Goal: Task Accomplishment & Management: Complete application form

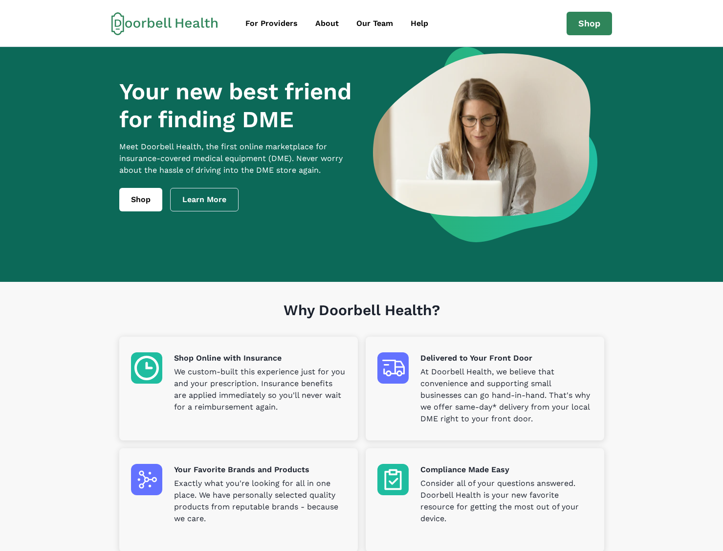
scroll to position [1, 0]
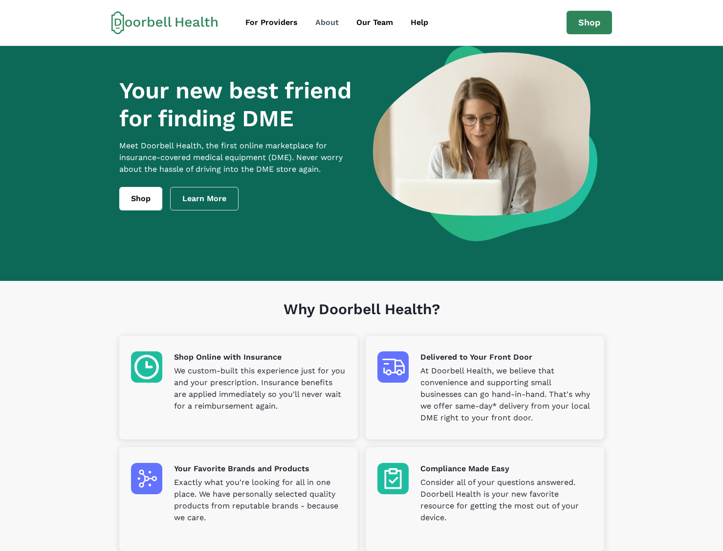
click at [317, 20] on div "About" at bounding box center [326, 23] width 23 height 12
click at [579, 19] on link "Shop" at bounding box center [589, 22] width 45 height 23
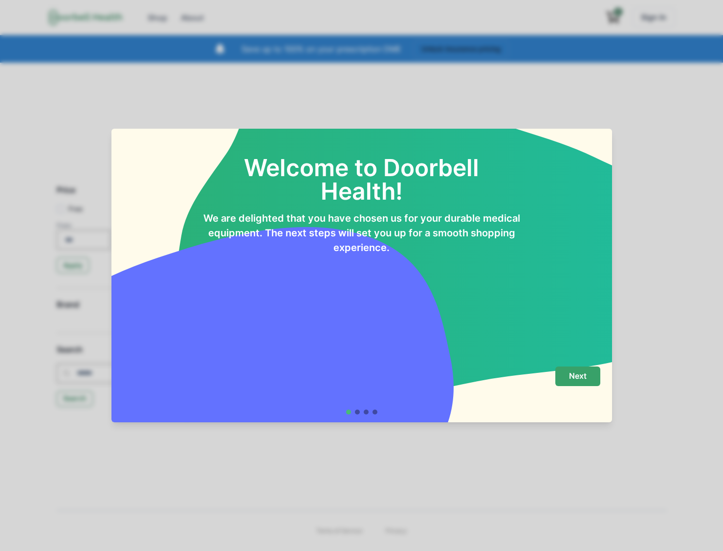
click at [580, 367] on button "Next" at bounding box center [577, 376] width 45 height 20
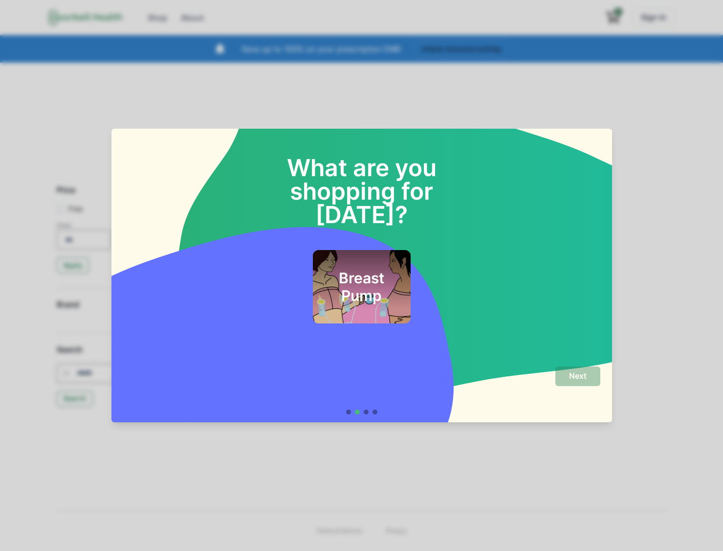
click at [344, 269] on h2 "Breast Pump" at bounding box center [362, 286] width 74 height 35
click at [573, 374] on p "Next" at bounding box center [578, 375] width 18 height 9
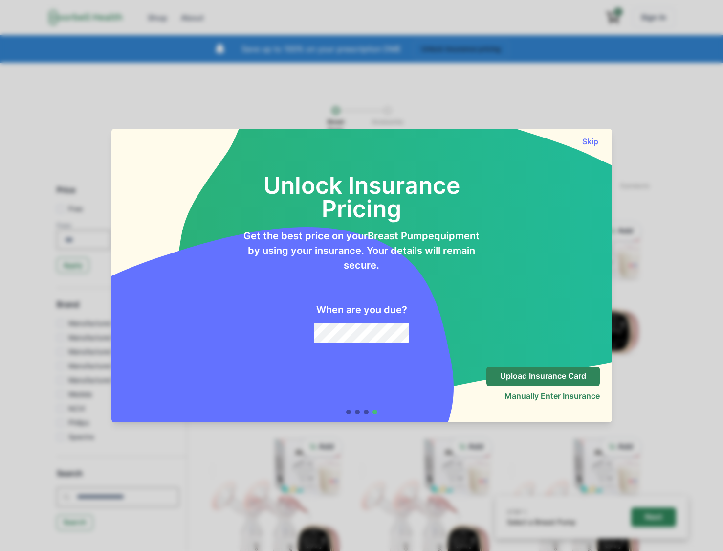
click at [587, 136] on button "Skip" at bounding box center [591, 141] width 20 height 10
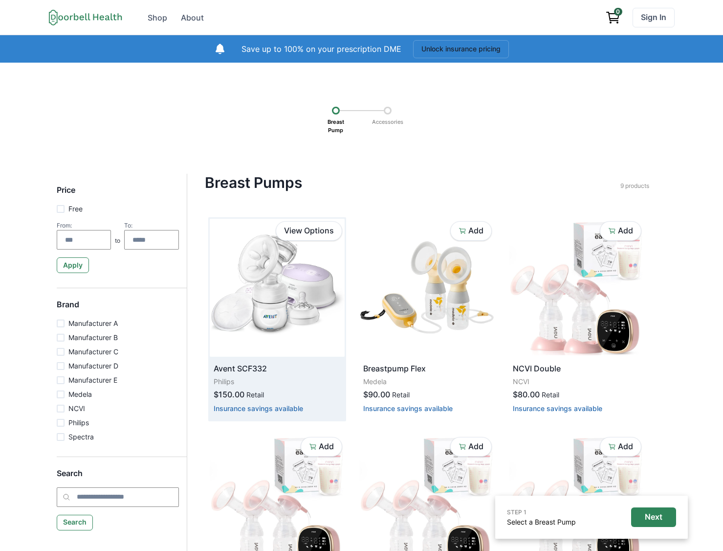
click at [258, 312] on img at bounding box center [277, 288] width 135 height 138
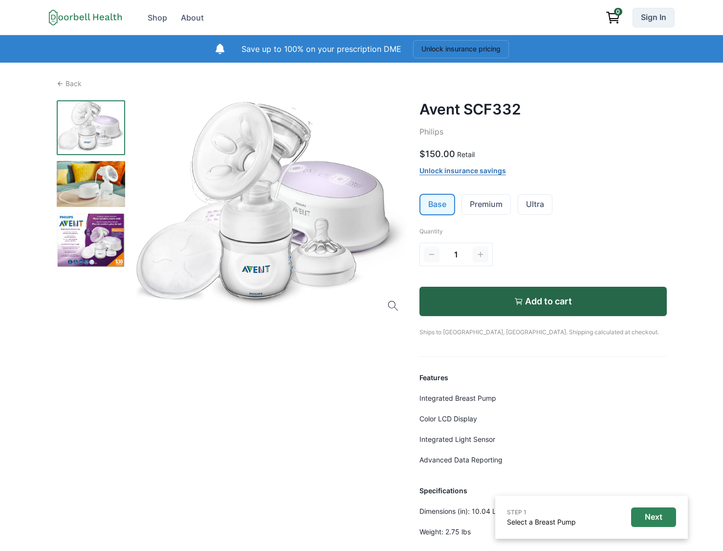
click at [654, 18] on link "Sign In" at bounding box center [654, 18] width 42 height 20
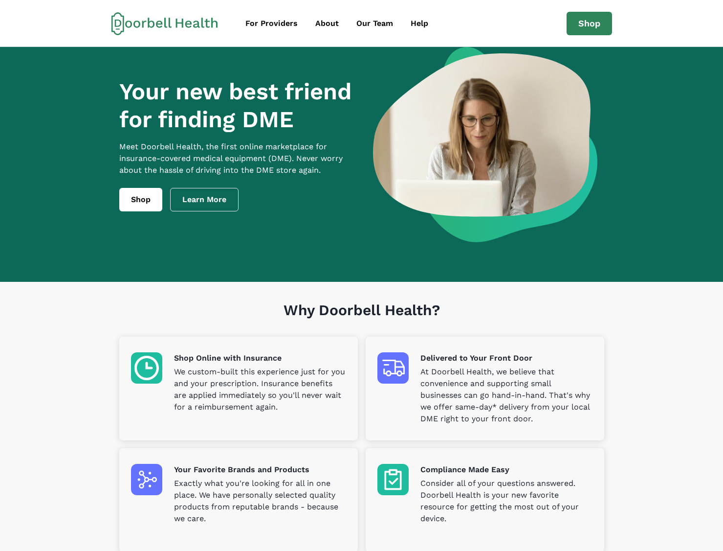
scroll to position [1, 0]
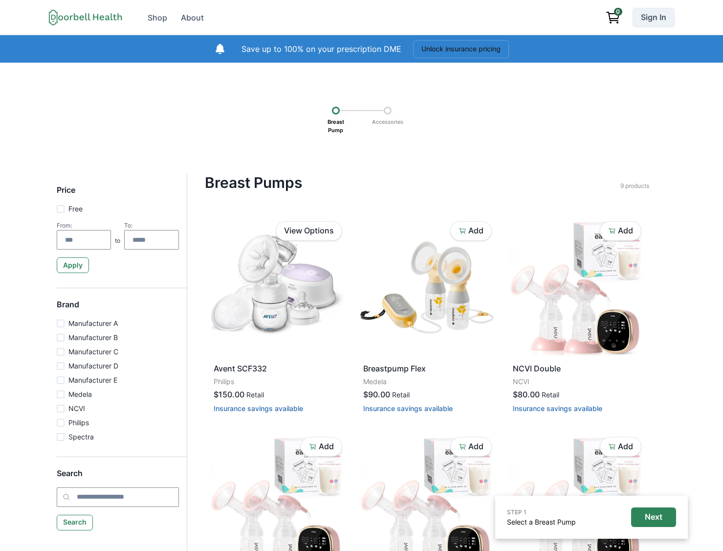
click at [662, 18] on link "Sign In" at bounding box center [654, 18] width 42 height 20
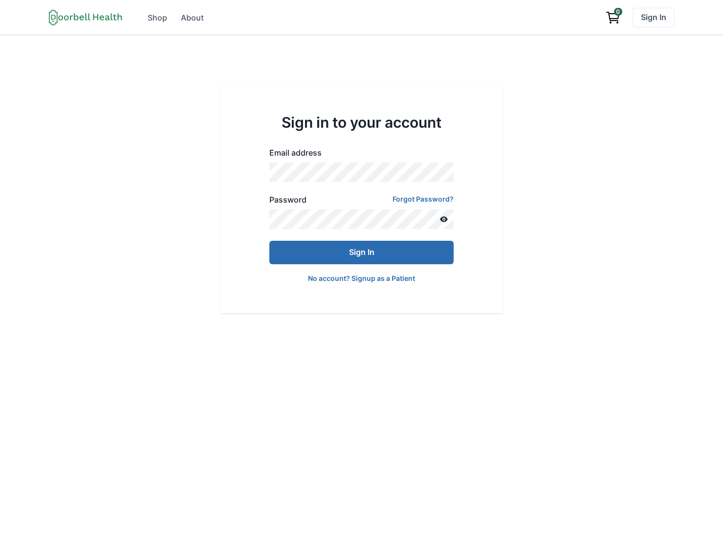
click at [334, 252] on button "Sign In" at bounding box center [361, 252] width 184 height 23
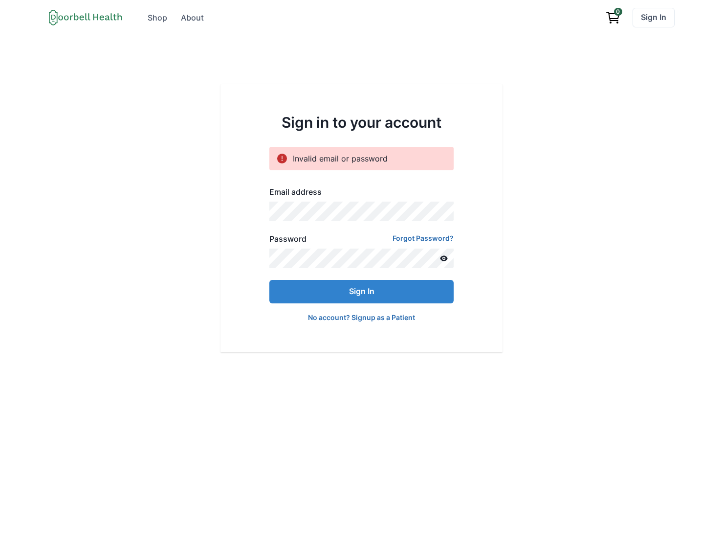
click at [269, 280] on button "Sign In" at bounding box center [361, 291] width 184 height 23
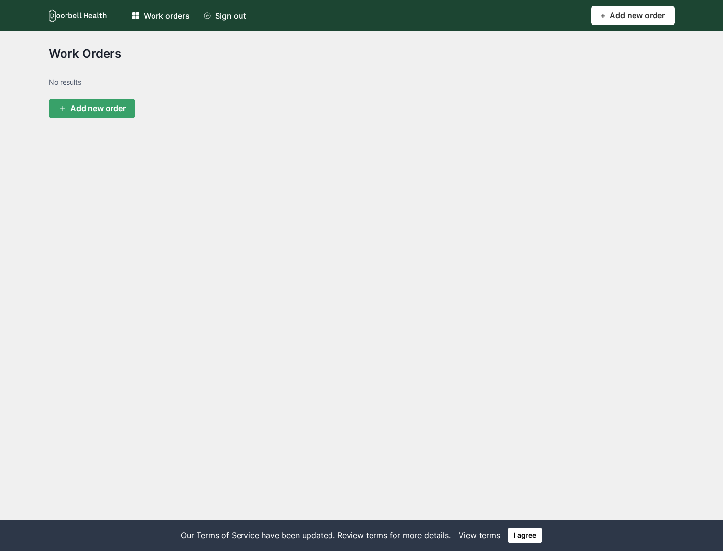
drag, startPoint x: 525, startPoint y: 139, endPoint x: 355, endPoint y: 101, distance: 173.9
click at [525, 139] on main "Open menu Work orders Sign out Work orders Sign out + Add new order Add Work Or…" at bounding box center [361, 275] width 723 height 551
click at [88, 15] on icon at bounding box center [78, 15] width 58 height 13
click at [139, 15] on icon at bounding box center [135, 15] width 7 height 7
click at [142, 10] on link "Work orders" at bounding box center [160, 16] width 69 height 20
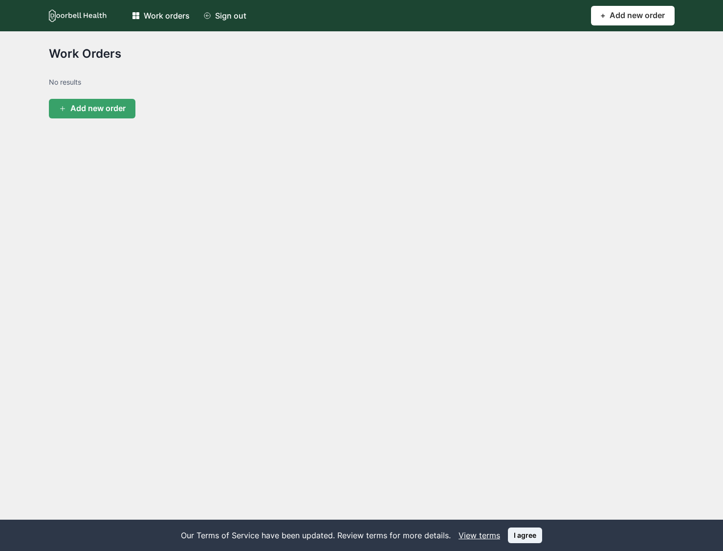
click at [512, 535] on button "I agree" at bounding box center [525, 535] width 34 height 16
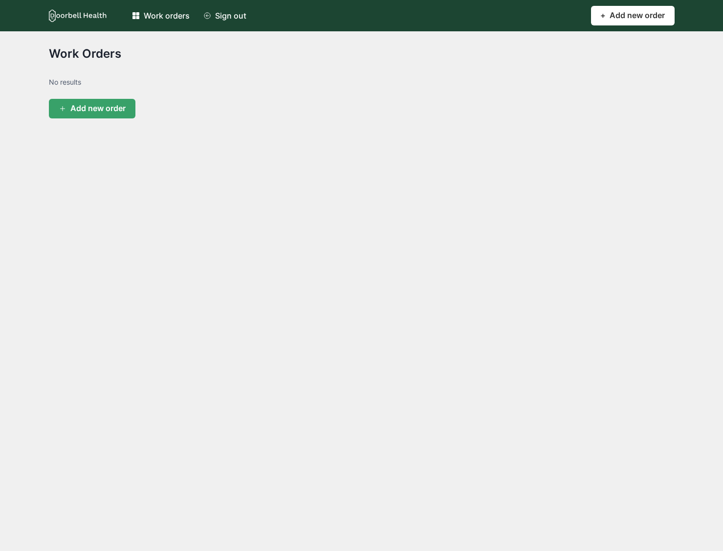
click at [142, 19] on link "Work orders" at bounding box center [160, 16] width 69 height 20
click at [88, 111] on p "Add new order" at bounding box center [97, 108] width 55 height 9
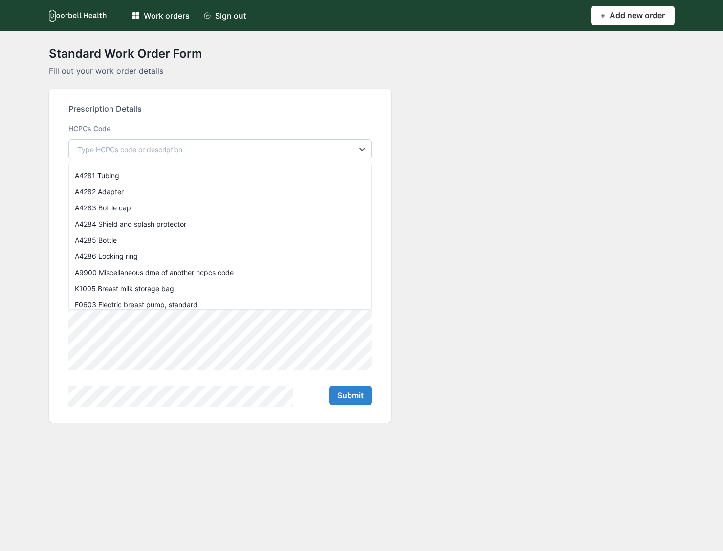
click at [116, 150] on div "Type HCPCs code or description" at bounding box center [130, 149] width 105 height 10
click at [138, 188] on div "A4282 Adapter" at bounding box center [220, 191] width 302 height 16
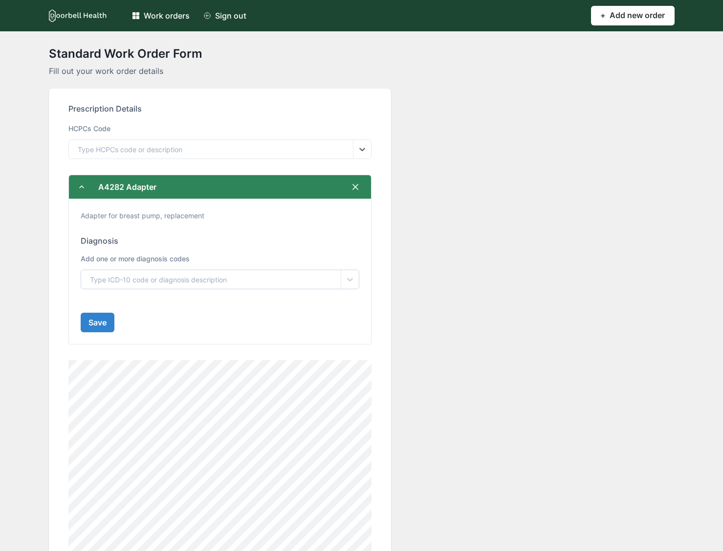
click at [226, 276] on div "Type ICD-10 code or diagnosis description" at bounding box center [158, 279] width 137 height 10
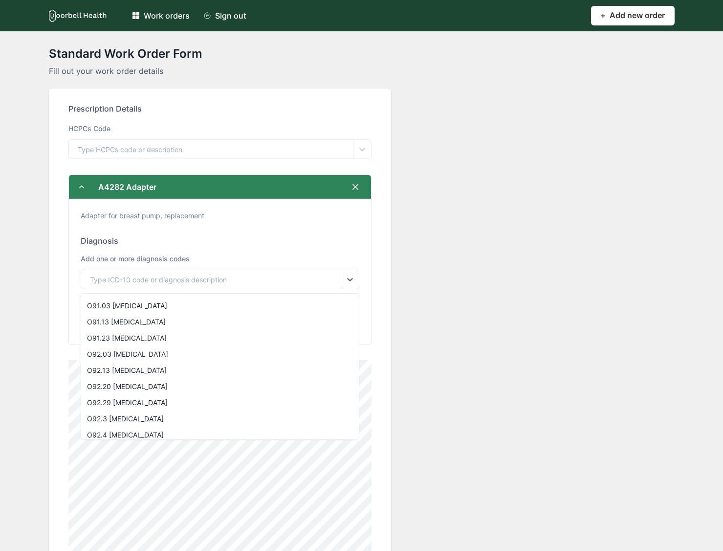
click at [481, 245] on div "Standard Work Order Form Fill out your work order details Prescription Details …" at bounding box center [362, 327] width 626 height 561
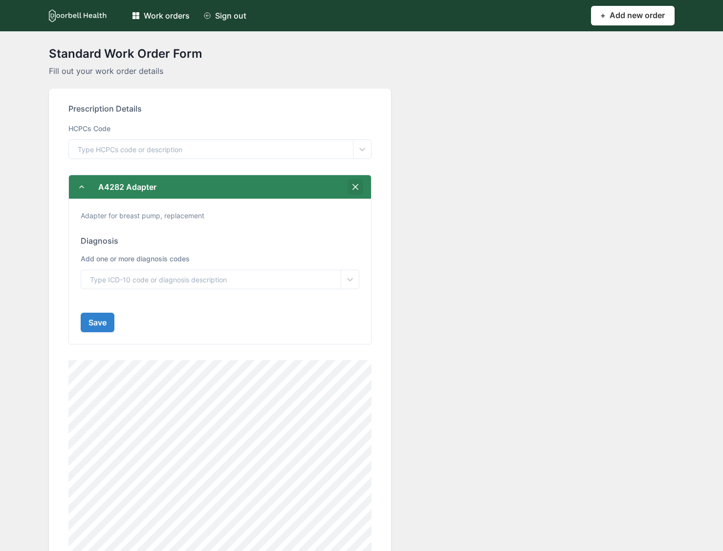
click at [348, 182] on button "Close" at bounding box center [356, 187] width 16 height 16
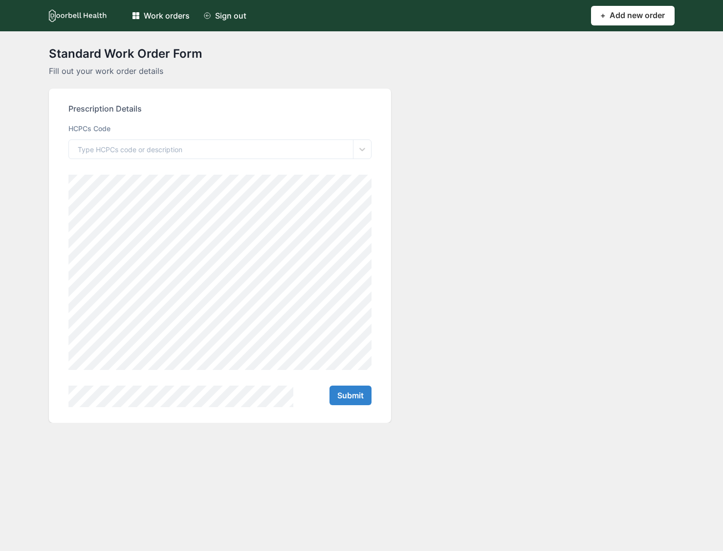
click at [163, 17] on div "Work orders" at bounding box center [167, 16] width 46 height 12
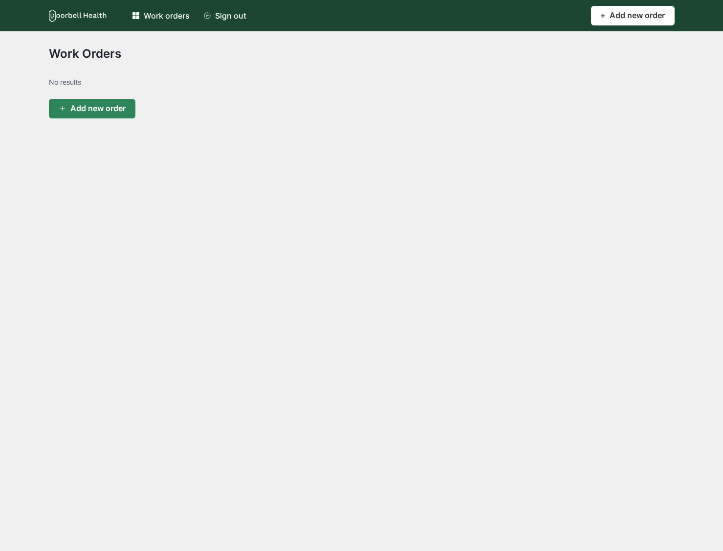
click at [69, 107] on div "Add new order" at bounding box center [92, 108] width 67 height 9
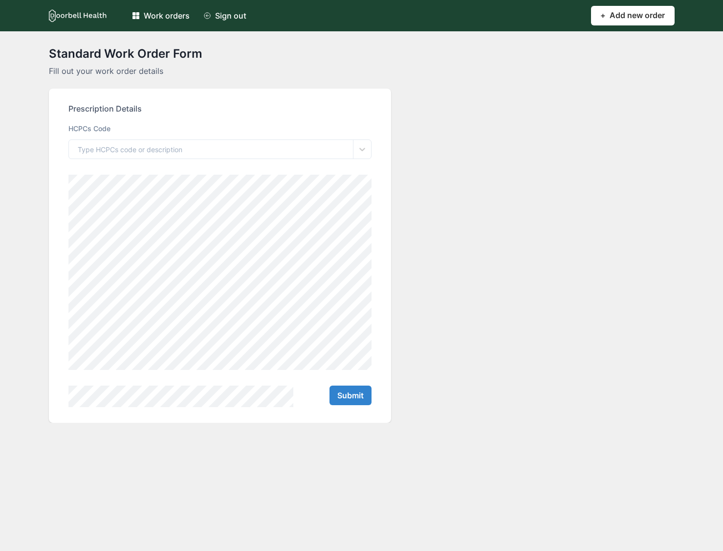
click at [460, 235] on div "Standard Work Order Form Fill out your work order details Prescription Details …" at bounding box center [362, 234] width 626 height 375
click at [72, 17] on icon at bounding box center [78, 15] width 58 height 13
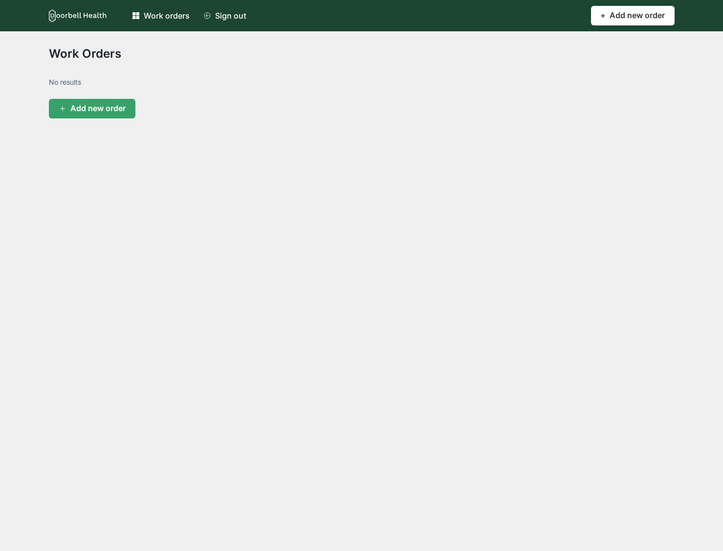
click at [235, 19] on div "Sign out" at bounding box center [230, 16] width 31 height 12
